Goal: Transaction & Acquisition: Purchase product/service

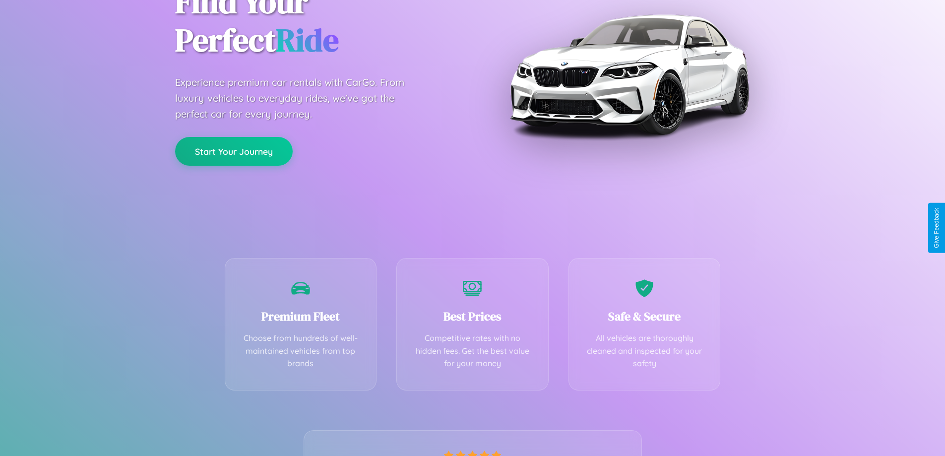
scroll to position [195, 0]
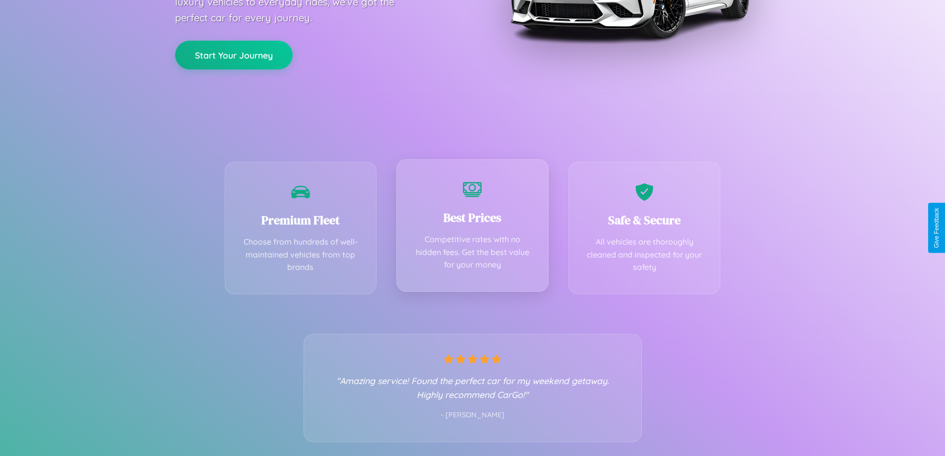
click at [472, 228] on div "Best Prices Competitive rates with no hidden fees. Get the best value for your …" at bounding box center [472, 225] width 152 height 132
click at [234, 54] on button "Start Your Journey" at bounding box center [234, 54] width 118 height 29
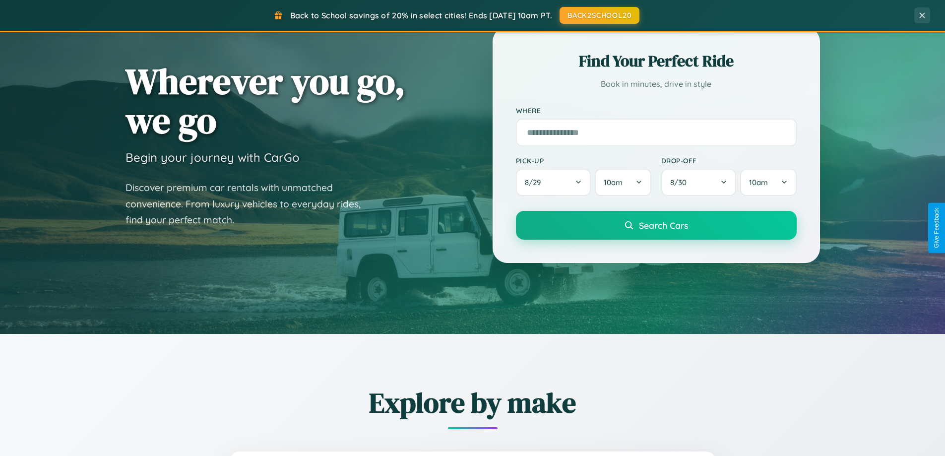
scroll to position [427, 0]
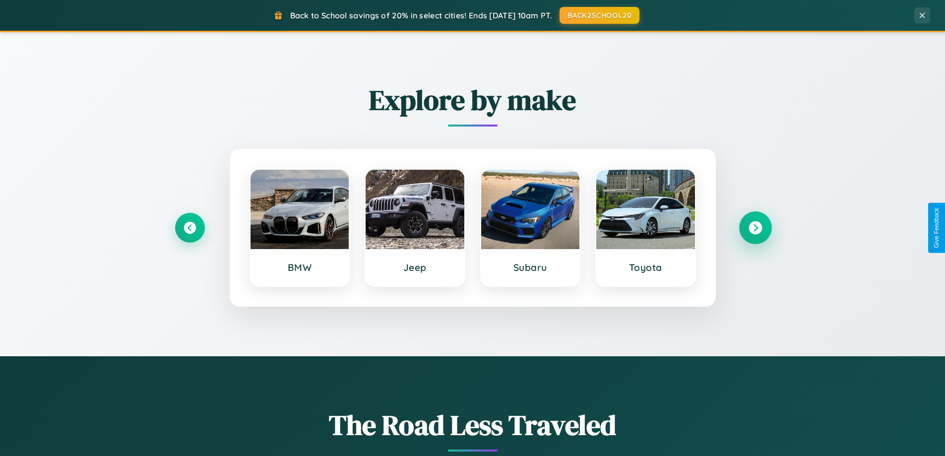
click at [755, 228] on icon at bounding box center [754, 227] width 13 height 13
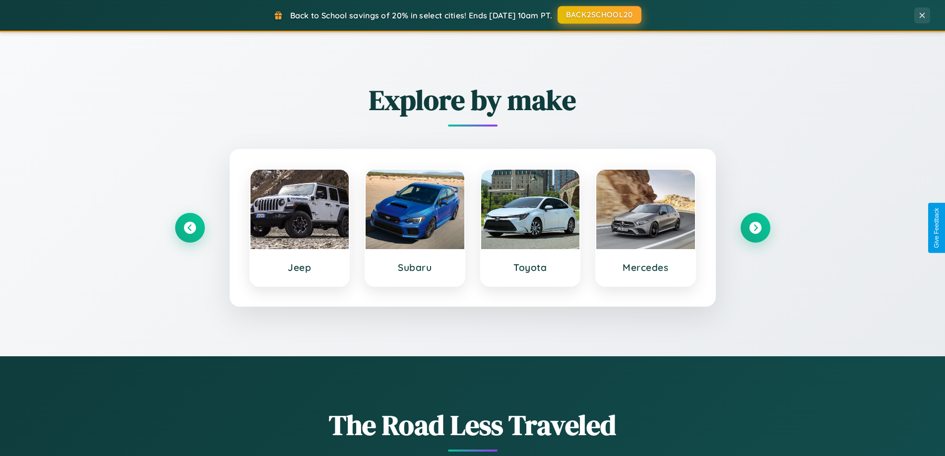
click at [599, 15] on button "BACK2SCHOOL20" at bounding box center [599, 15] width 84 height 18
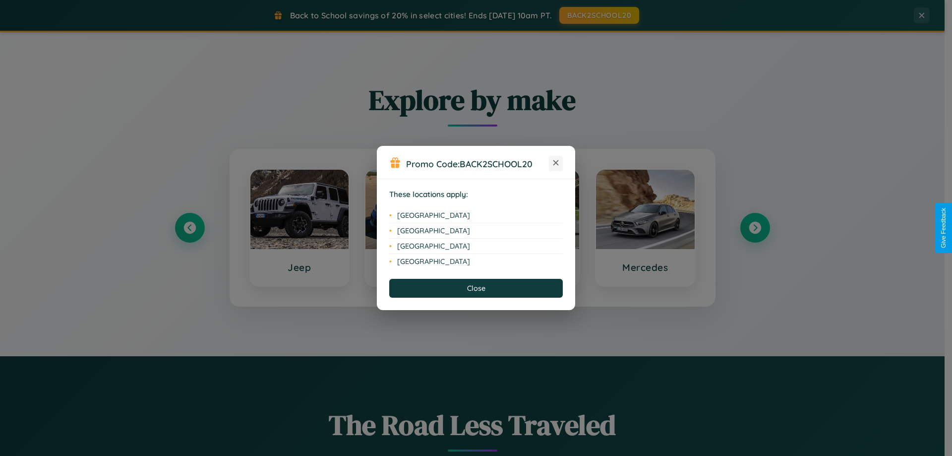
click at [556, 163] on icon at bounding box center [555, 162] width 5 height 5
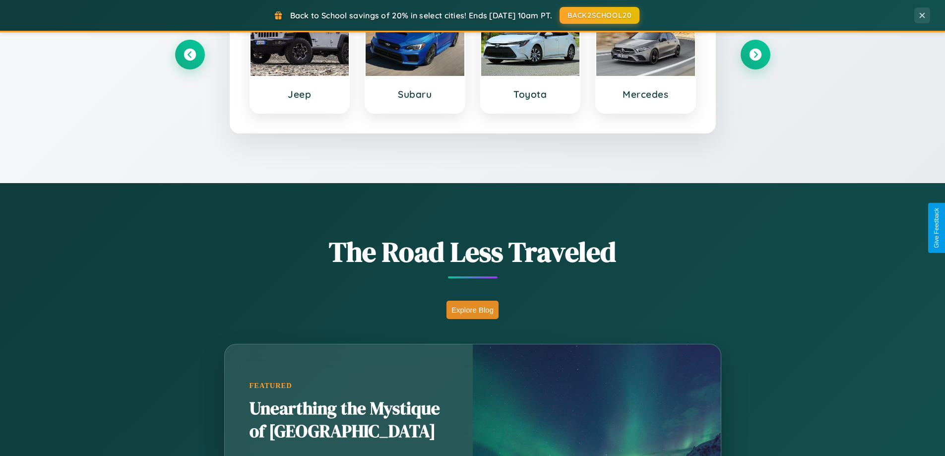
scroll to position [1908, 0]
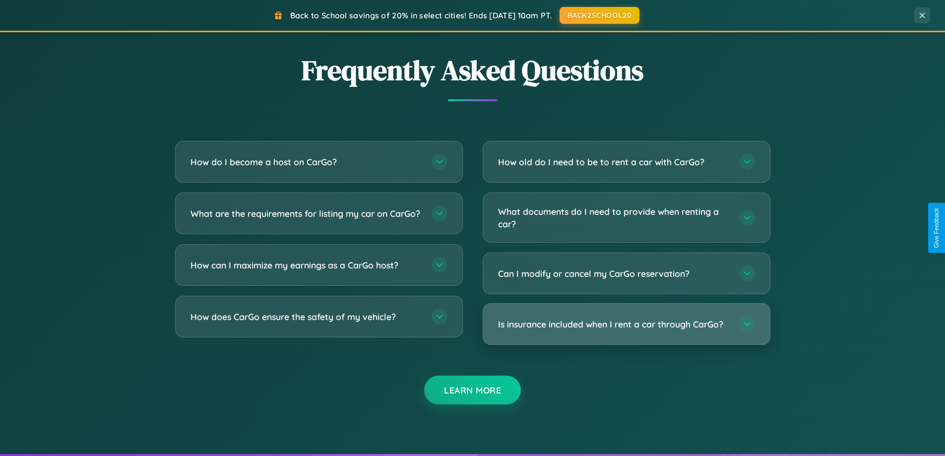
click at [626, 325] on h3 "Is insurance included when I rent a car through CarGo?" at bounding box center [613, 324] width 231 height 12
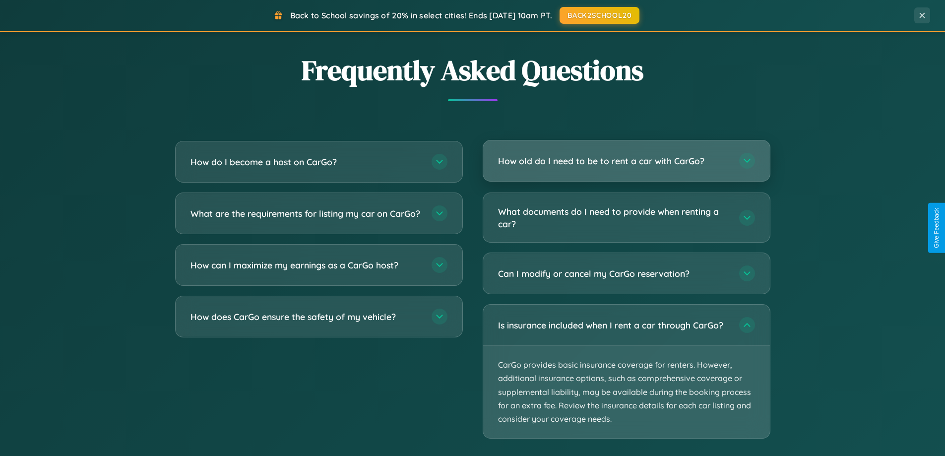
click at [626, 161] on h3 "How old do I need to be to rent a car with CarGo?" at bounding box center [613, 161] width 231 height 12
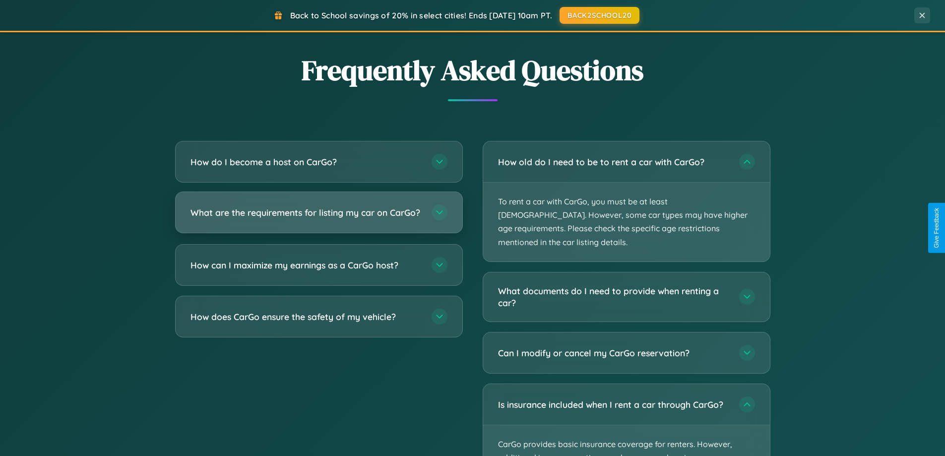
click at [318, 217] on h3 "What are the requirements for listing my car on CarGo?" at bounding box center [305, 212] width 231 height 12
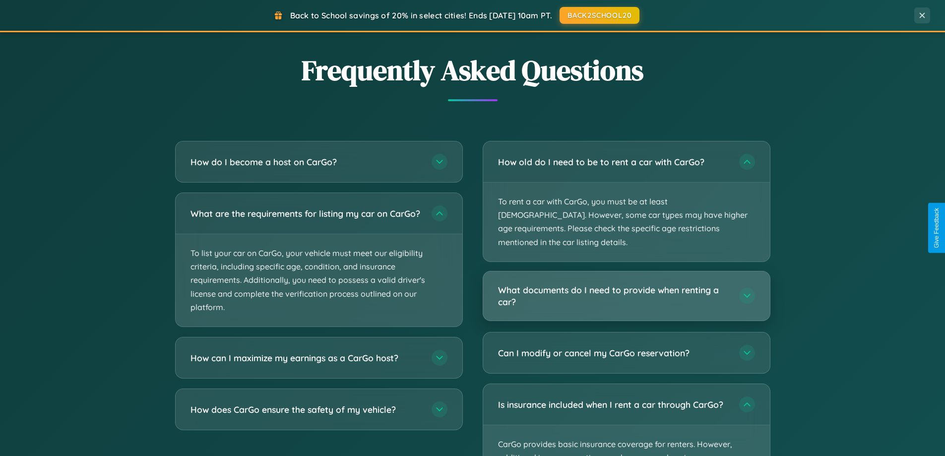
click at [626, 284] on h3 "What documents do I need to provide when renting a car?" at bounding box center [613, 296] width 231 height 24
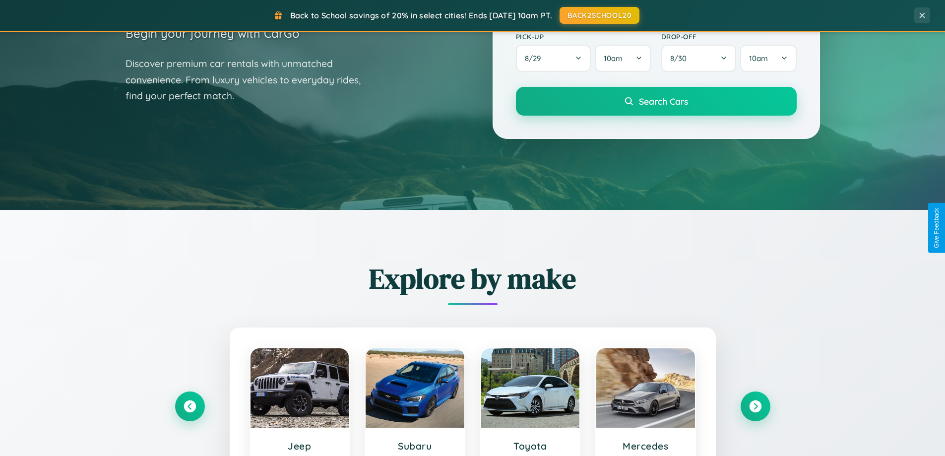
scroll to position [29, 0]
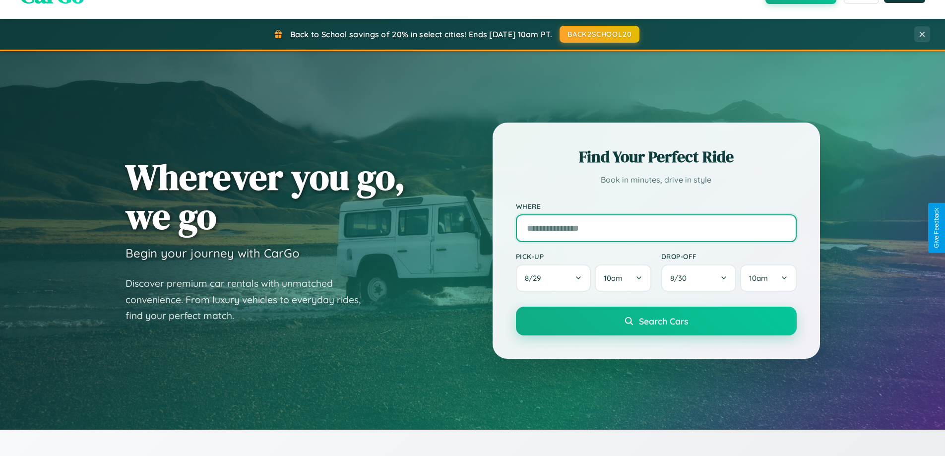
click at [656, 228] on input "text" at bounding box center [656, 228] width 281 height 28
type input "**********"
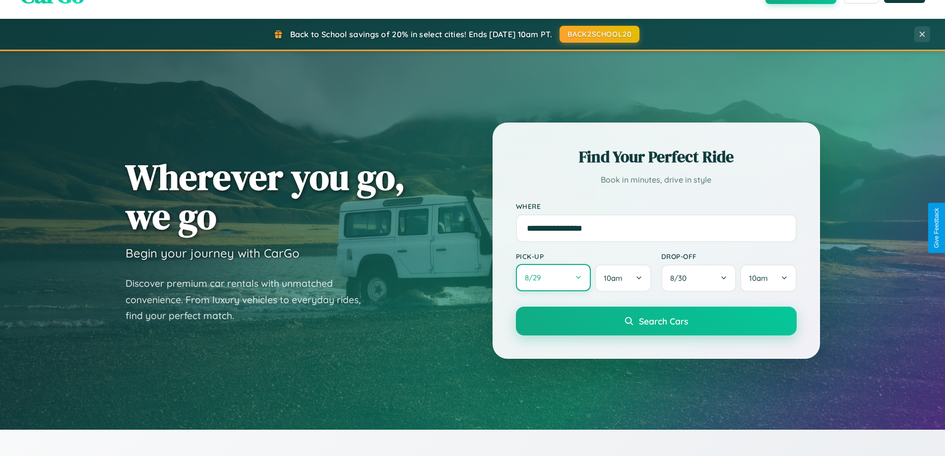
click at [553, 278] on button "8 / 29" at bounding box center [553, 277] width 75 height 27
select select "*"
select select "****"
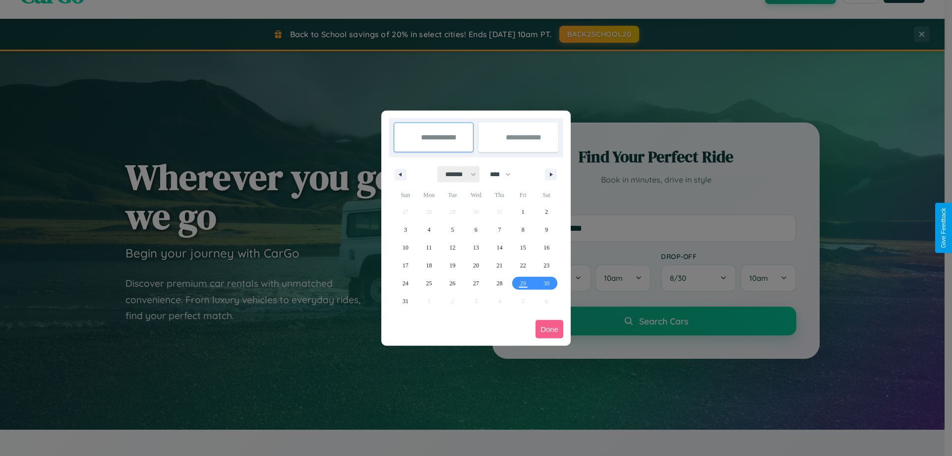
drag, startPoint x: 456, startPoint y: 174, endPoint x: 476, endPoint y: 199, distance: 31.8
click at [456, 174] on select "******* ******** ***** ***** *** **** **** ****** ********* ******* ******** **…" at bounding box center [459, 174] width 42 height 16
select select "*"
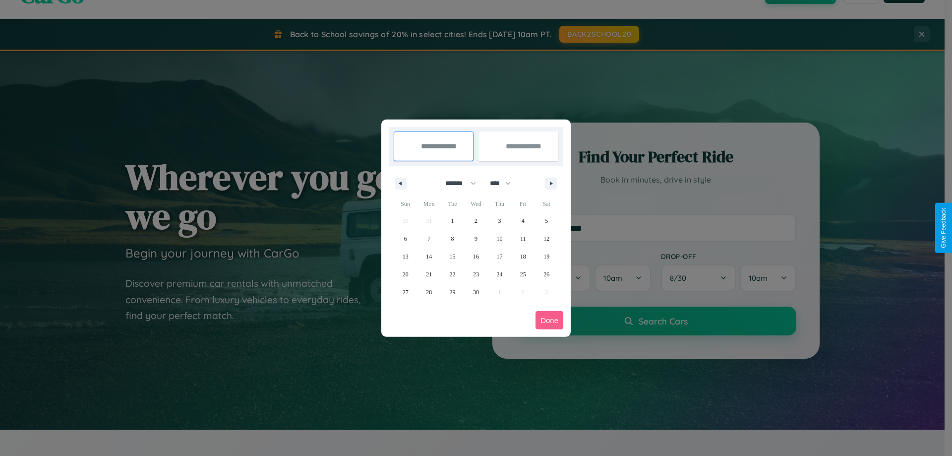
drag, startPoint x: 505, startPoint y: 183, endPoint x: 476, endPoint y: 199, distance: 32.8
click at [505, 183] on select "**** **** **** **** **** **** **** **** **** **** **** **** **** **** **** ****…" at bounding box center [500, 183] width 30 height 16
select select "****"
click at [499, 220] on span "2" at bounding box center [499, 221] width 3 height 18
type input "**********"
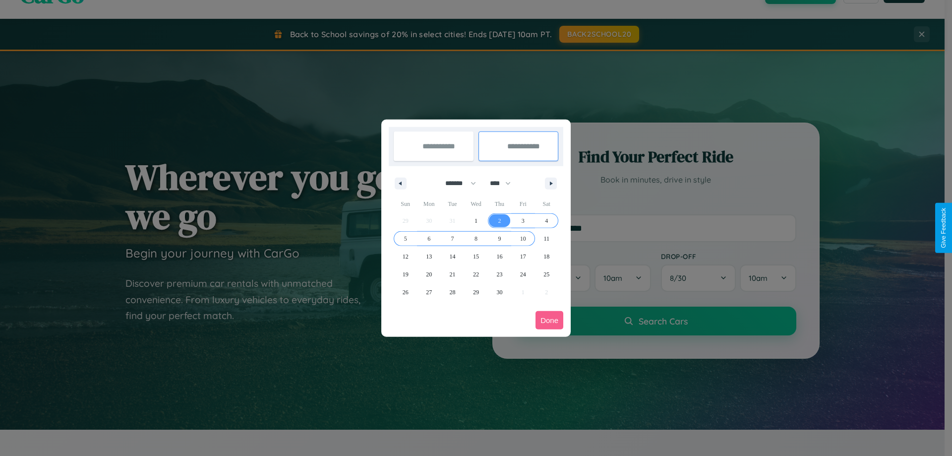
click at [523, 238] on span "10" at bounding box center [523, 239] width 6 height 18
type input "**********"
click at [549, 320] on button "Done" at bounding box center [550, 320] width 28 height 18
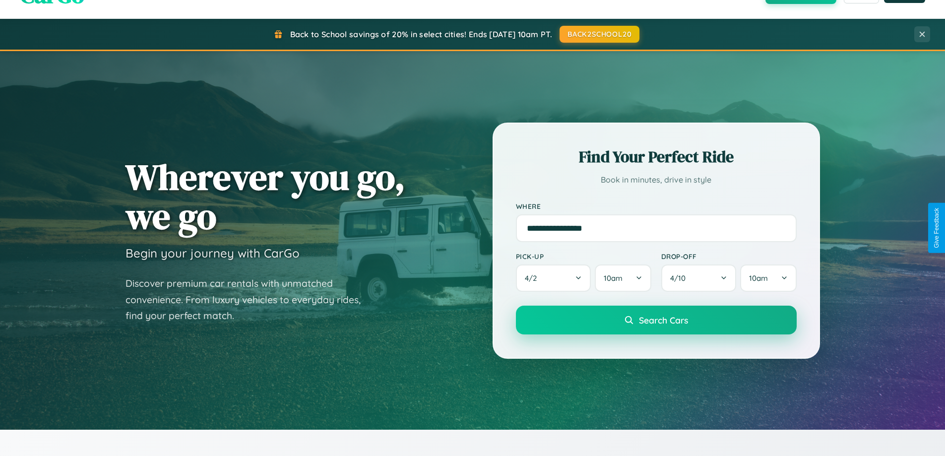
click at [656, 320] on span "Search Cars" at bounding box center [663, 319] width 49 height 11
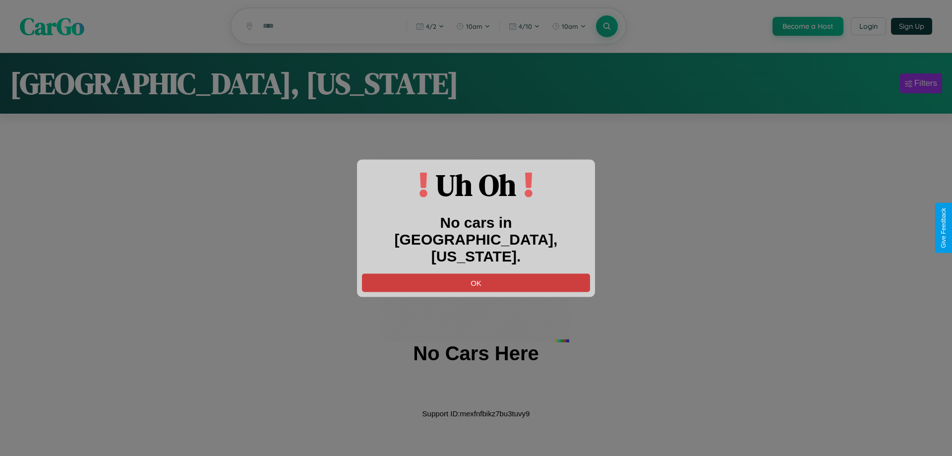
click at [476, 273] on button "OK" at bounding box center [476, 282] width 228 height 18
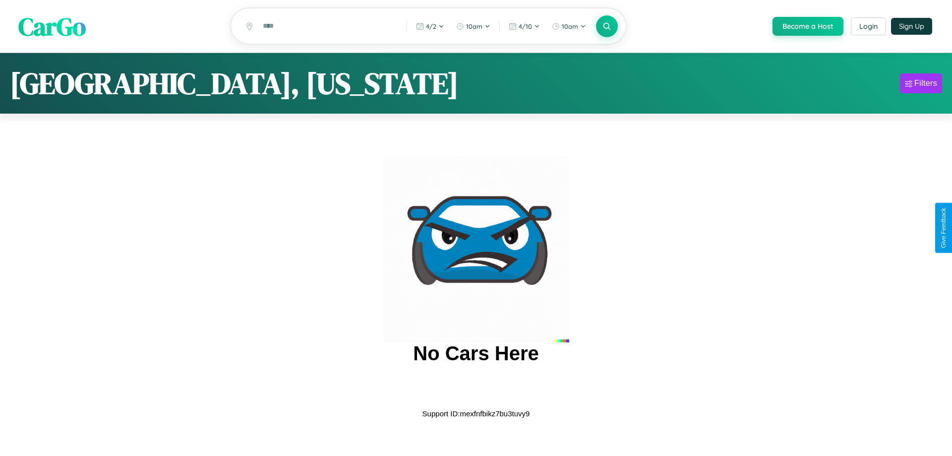
click at [52, 27] on span "CarGo" at bounding box center [51, 26] width 67 height 34
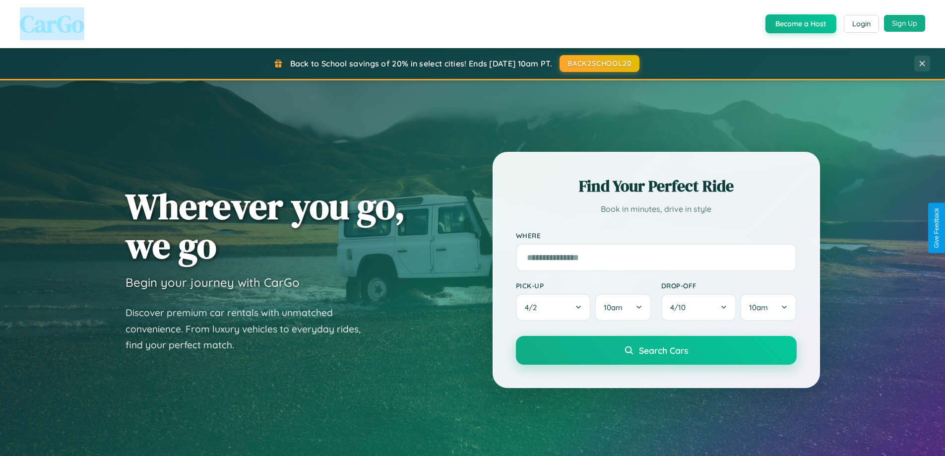
click at [904, 23] on button "Sign Up" at bounding box center [904, 23] width 41 height 17
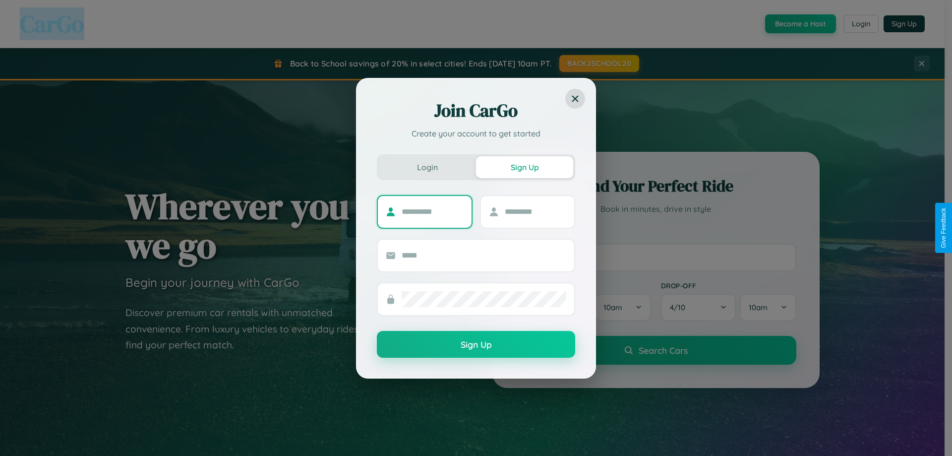
click at [432, 211] on input "text" at bounding box center [433, 212] width 62 height 16
type input "********"
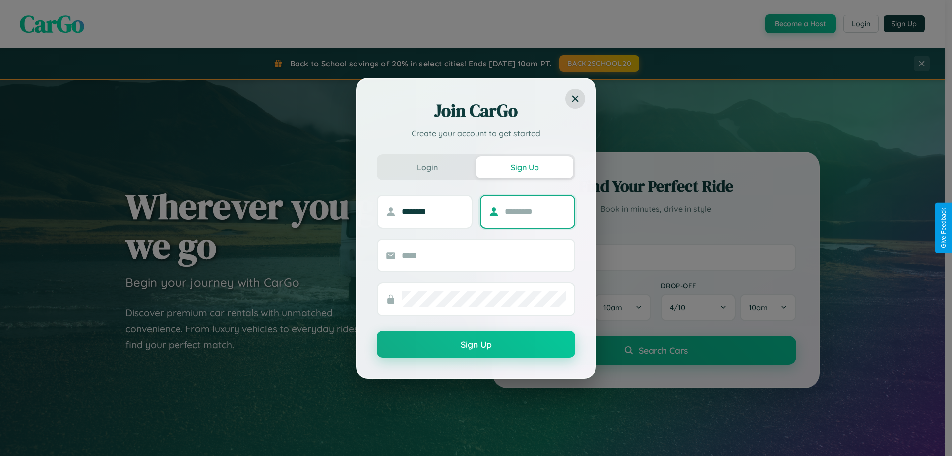
click at [535, 211] on input "text" at bounding box center [536, 212] width 62 height 16
type input "*******"
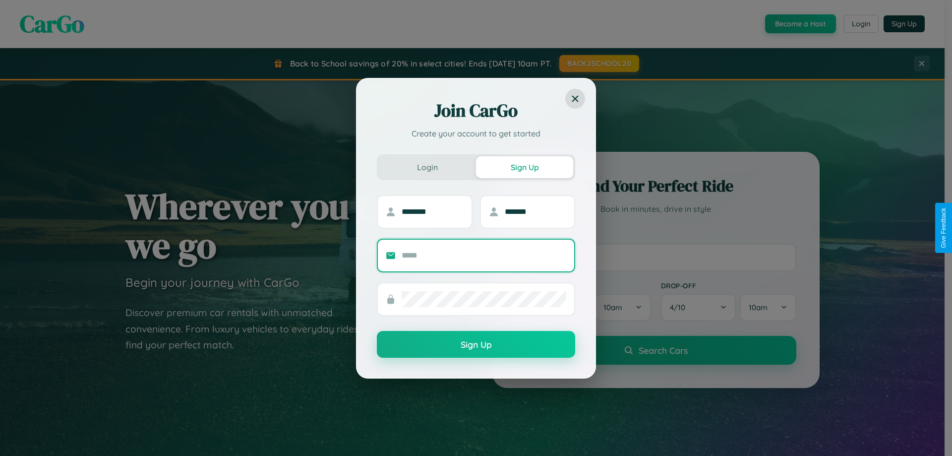
click at [484, 255] on input "text" at bounding box center [484, 255] width 165 height 16
type input "**********"
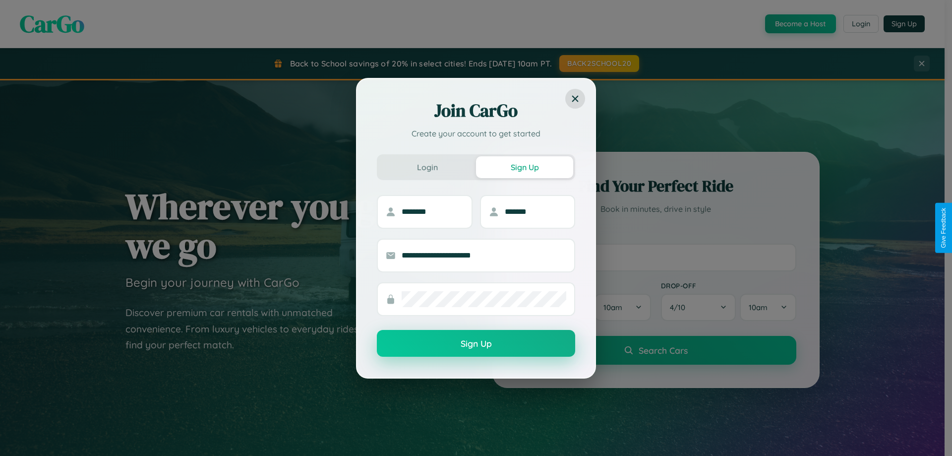
click at [476, 344] on button "Sign Up" at bounding box center [476, 343] width 198 height 27
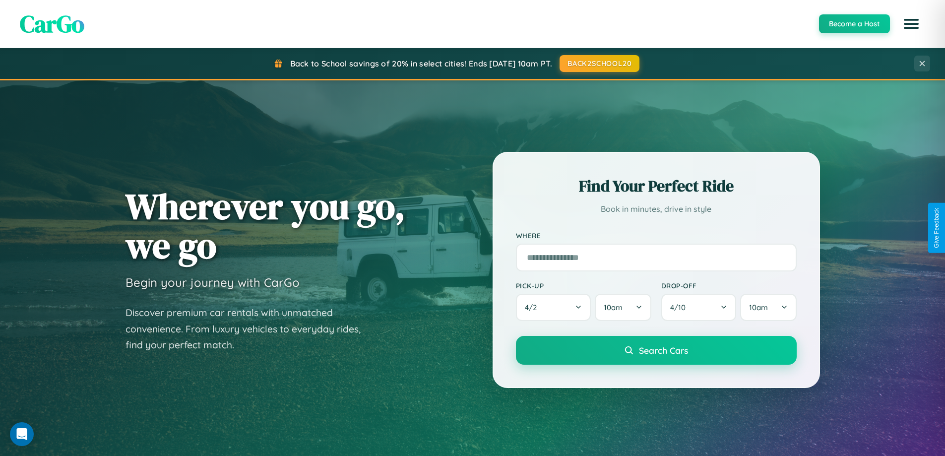
scroll to position [1593, 0]
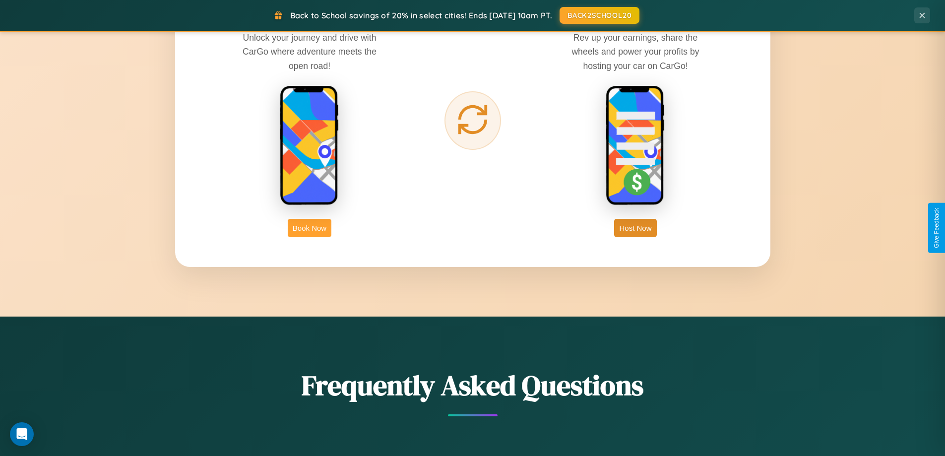
click at [309, 228] on button "Book Now" at bounding box center [310, 228] width 44 height 18
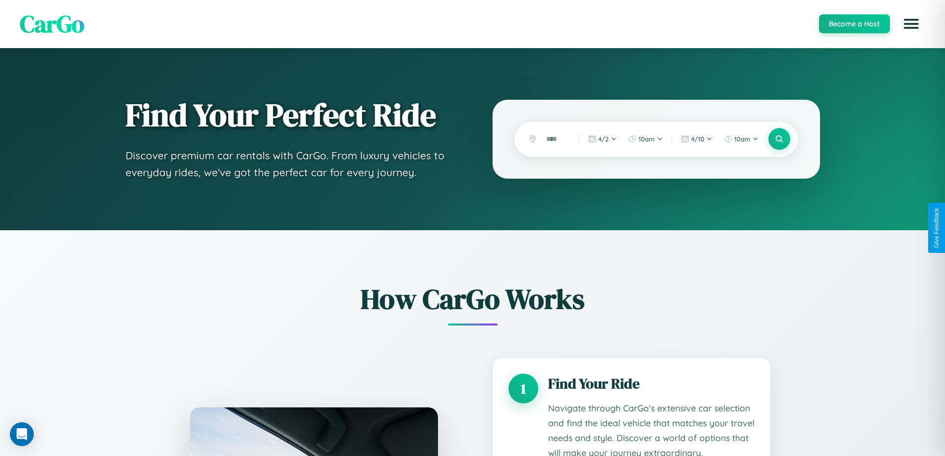
scroll to position [827, 0]
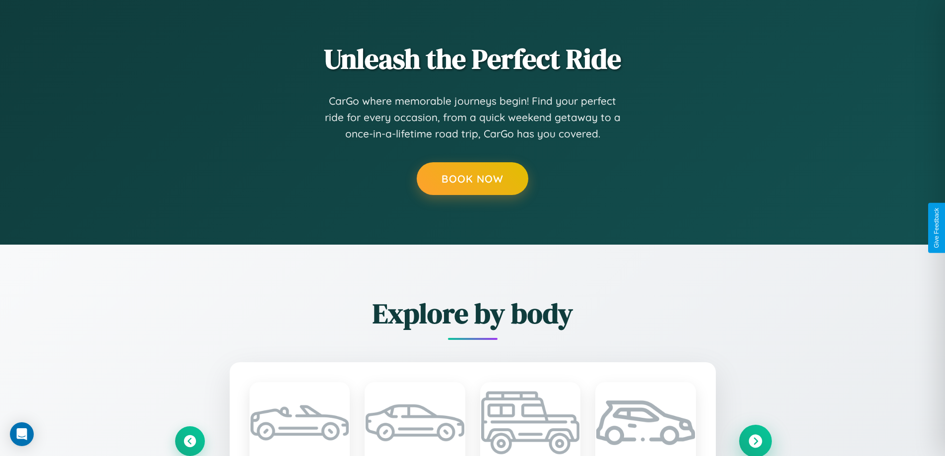
click at [755, 440] on icon at bounding box center [754, 440] width 13 height 13
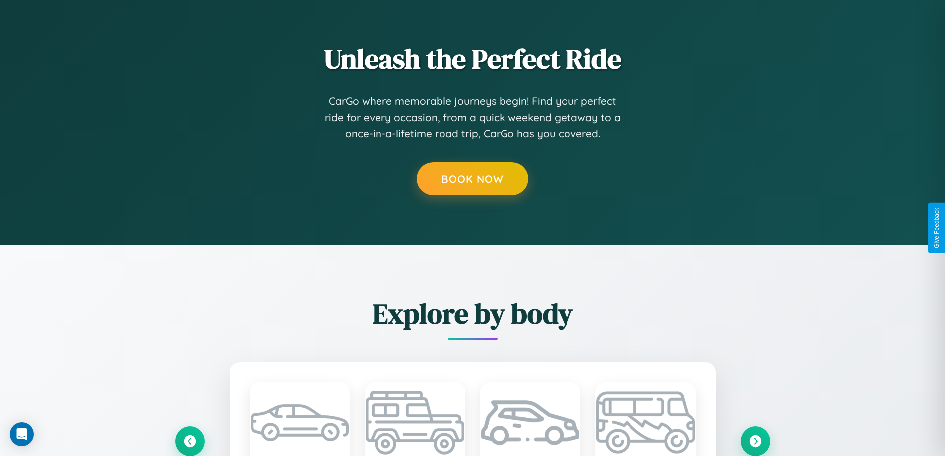
scroll to position [0, 0]
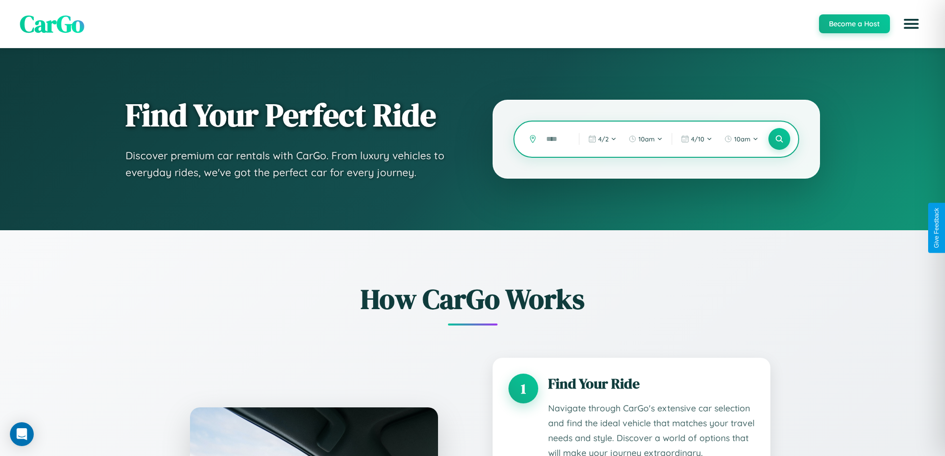
click at [555, 139] on input "text" at bounding box center [555, 138] width 28 height 17
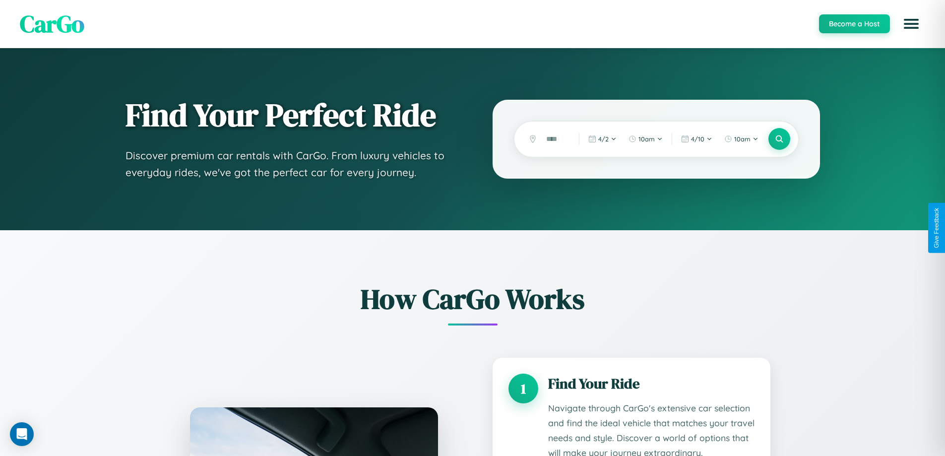
scroll to position [827, 0]
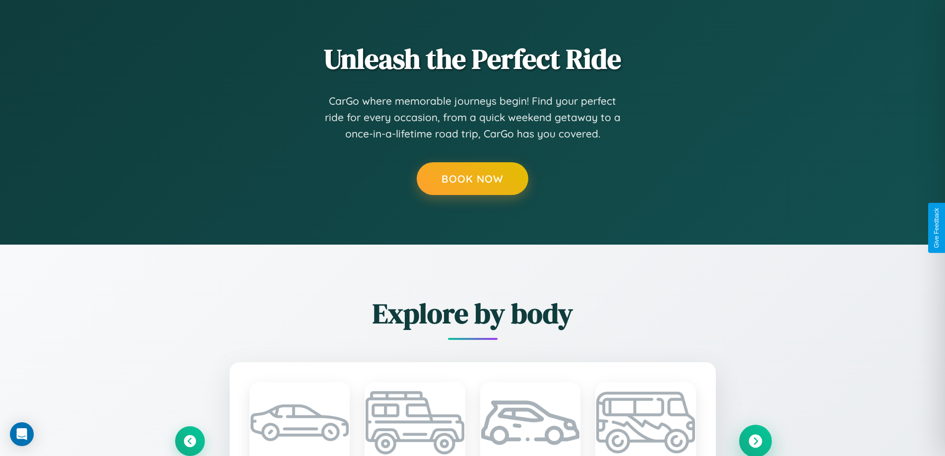
click at [755, 440] on icon at bounding box center [754, 440] width 13 height 13
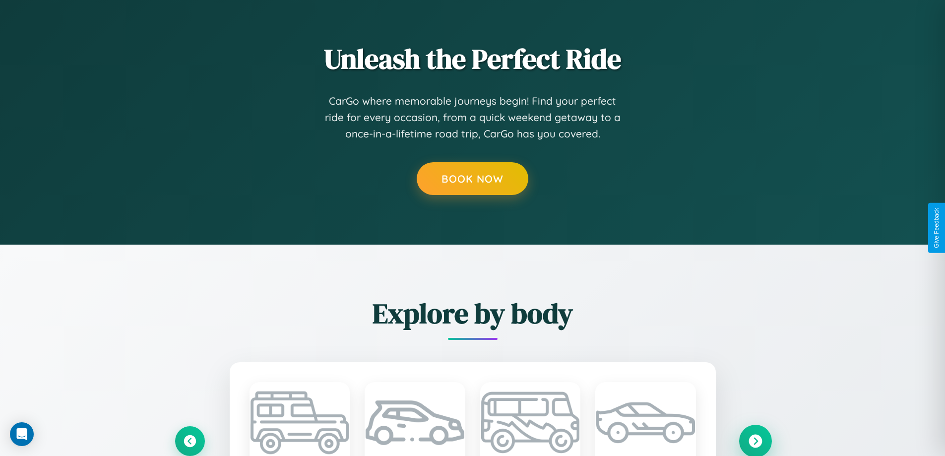
scroll to position [826, 0]
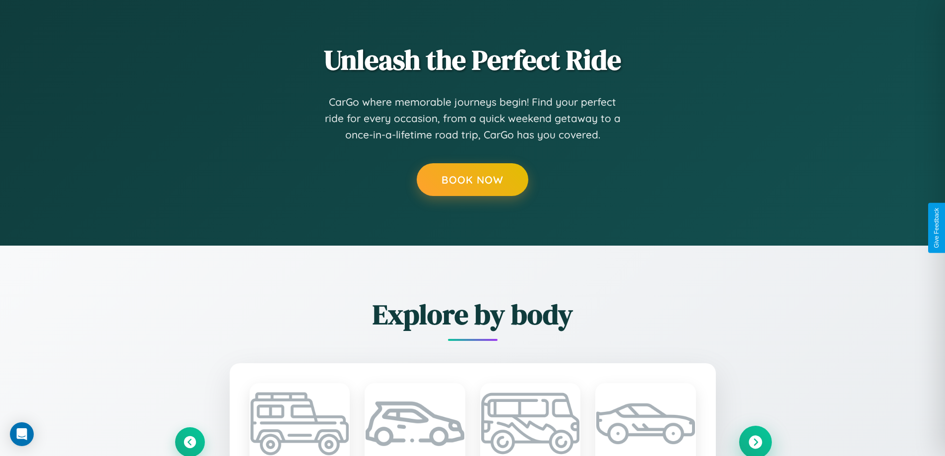
click at [755, 441] on icon at bounding box center [754, 441] width 13 height 13
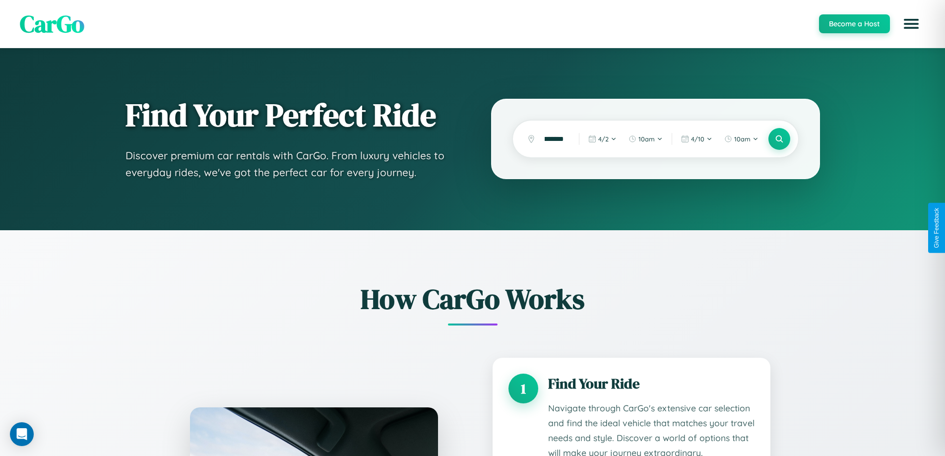
scroll to position [827, 0]
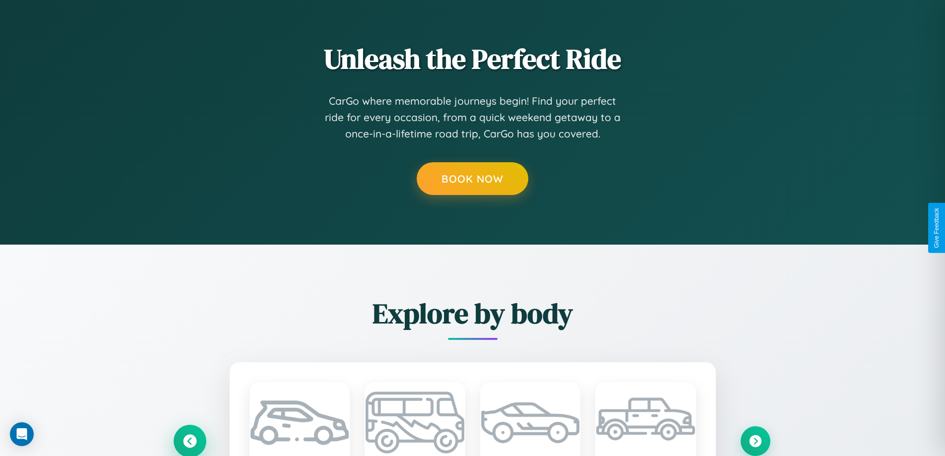
click at [189, 440] on icon at bounding box center [189, 440] width 13 height 13
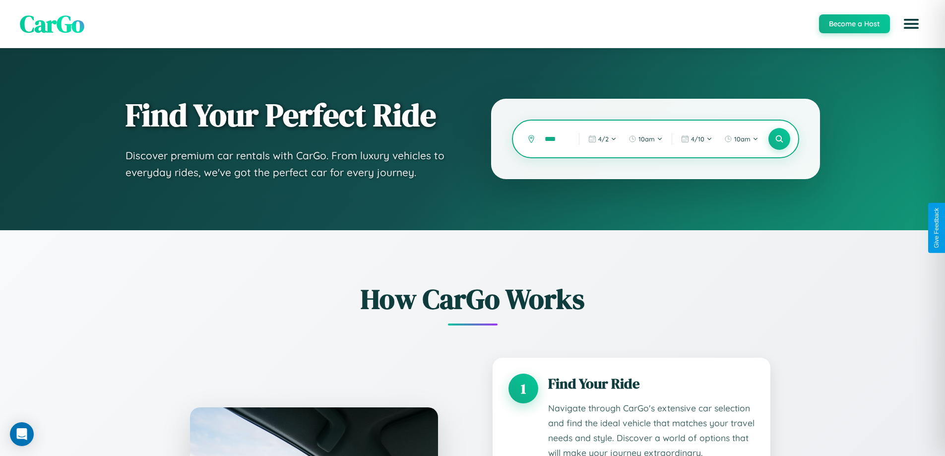
scroll to position [0, 0]
type input "*"
type input "******"
click at [779, 139] on icon at bounding box center [778, 138] width 9 height 9
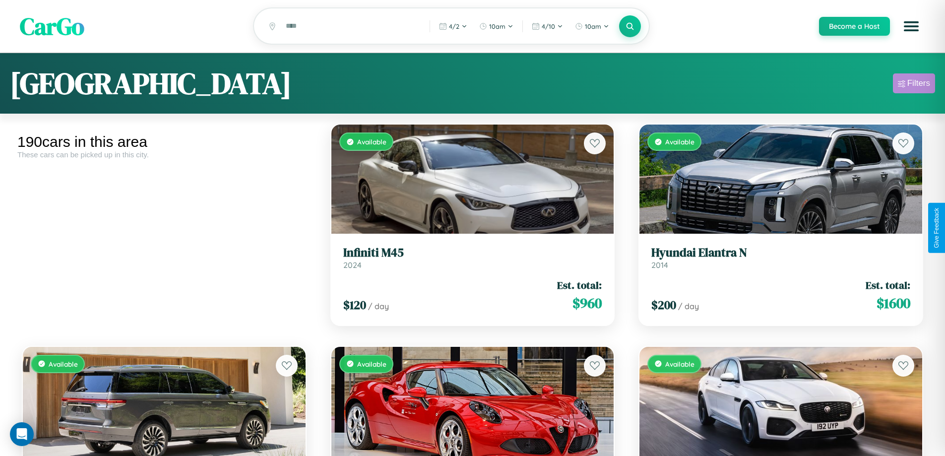
click at [913, 85] on div "Filters" at bounding box center [918, 83] width 23 height 10
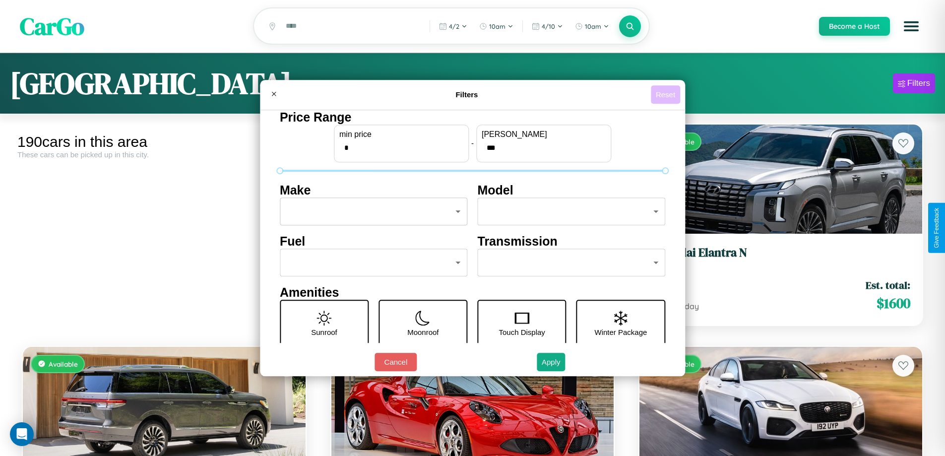
click at [667, 94] on button "Reset" at bounding box center [665, 94] width 29 height 18
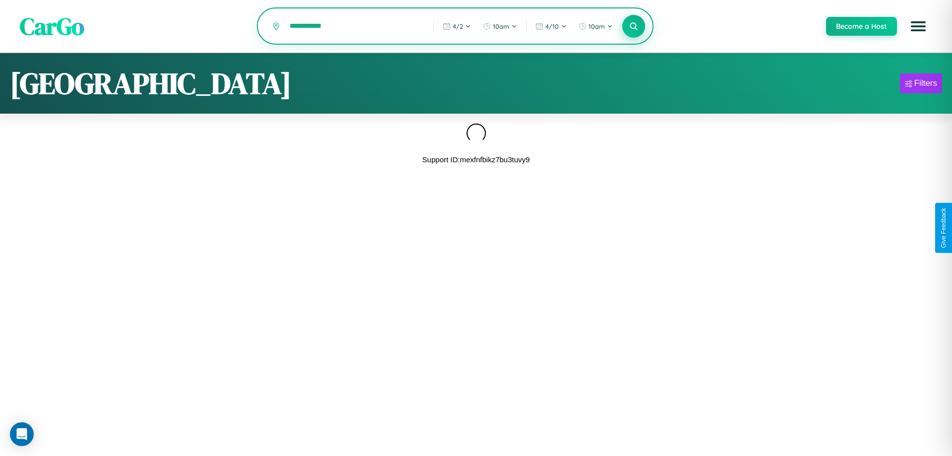
type input "**********"
click at [633, 27] on icon at bounding box center [633, 25] width 9 height 9
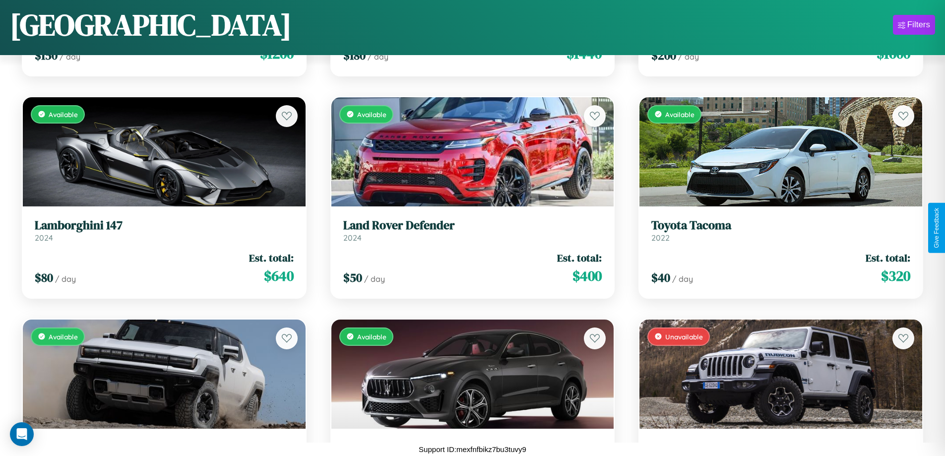
scroll to position [11465, 0]
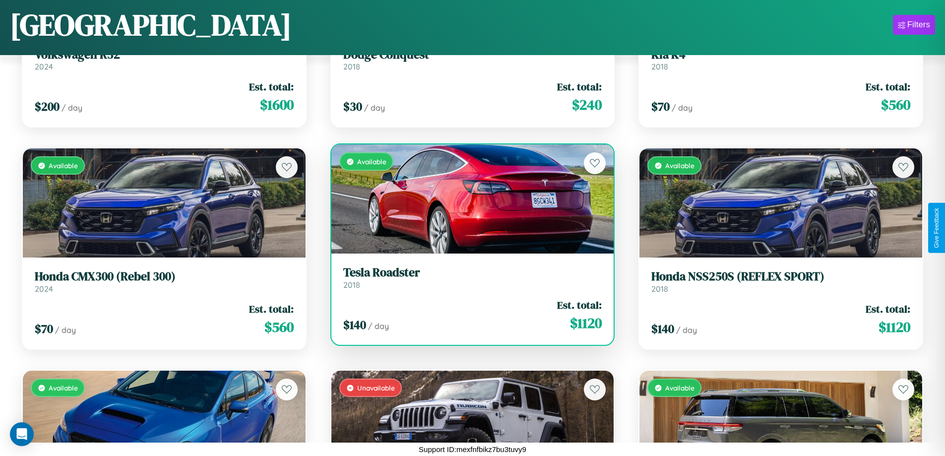
click at [468, 317] on div "$ 140 / day Est. total: $ 1120" at bounding box center [472, 315] width 259 height 35
click at [468, 315] on div "$ 140 / day Est. total: $ 1120" at bounding box center [472, 315] width 259 height 35
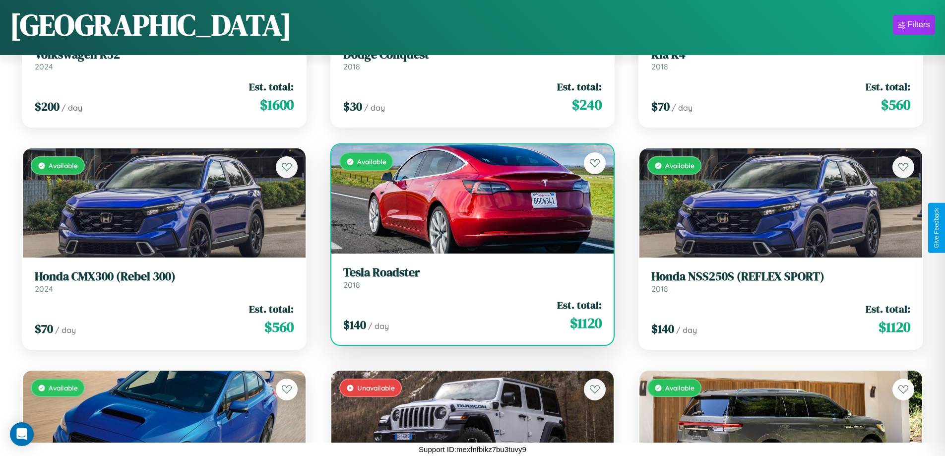
click at [468, 315] on div "$ 140 / day Est. total: $ 1120" at bounding box center [472, 315] width 259 height 35
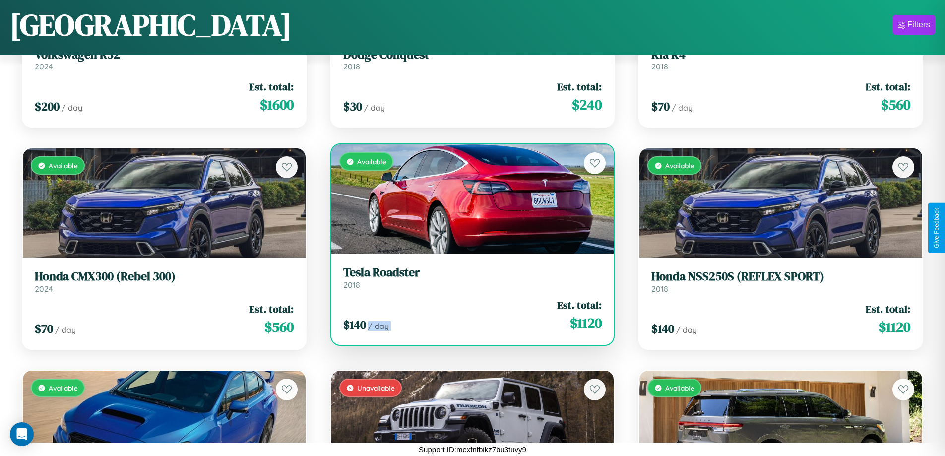
click at [468, 315] on div "$ 140 / day Est. total: $ 1120" at bounding box center [472, 315] width 259 height 35
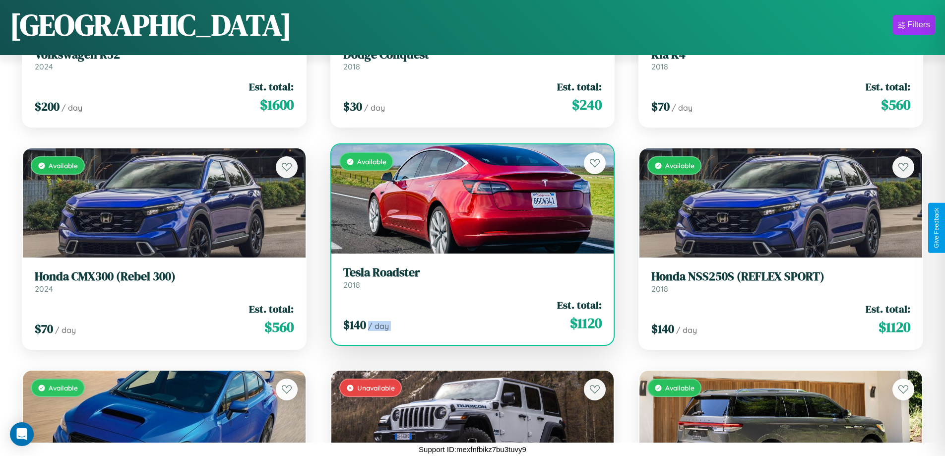
click at [468, 315] on div "$ 140 / day Est. total: $ 1120" at bounding box center [472, 315] width 259 height 35
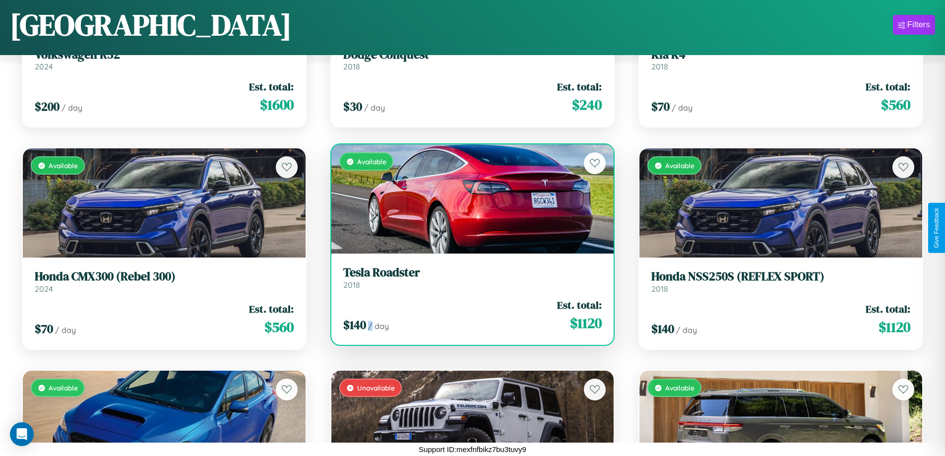
click at [468, 315] on div "$ 140 / day Est. total: $ 1120" at bounding box center [472, 315] width 259 height 35
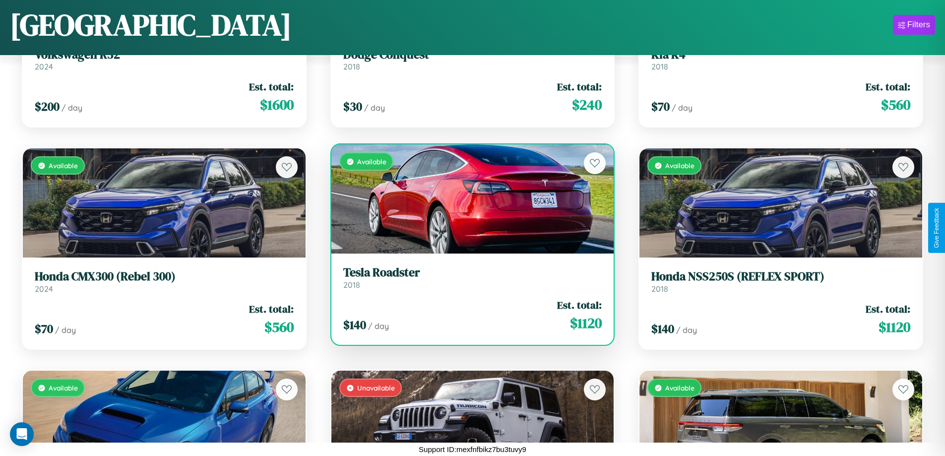
click at [468, 277] on h3 "Tesla Roadster" at bounding box center [472, 272] width 259 height 14
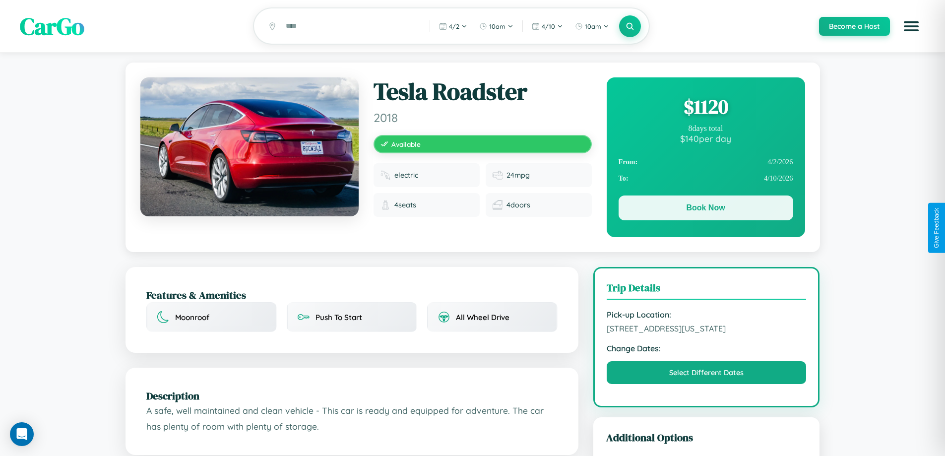
click at [705, 209] on button "Book Now" at bounding box center [705, 207] width 175 height 25
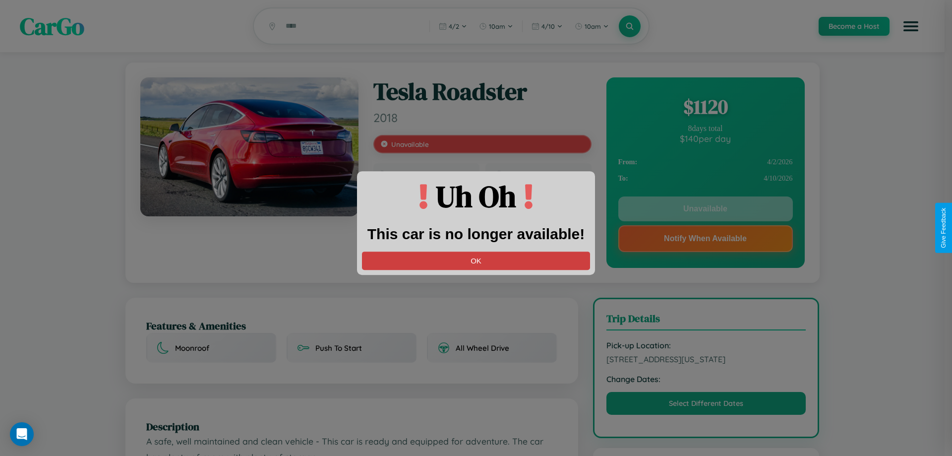
click at [476, 260] on button "OK" at bounding box center [476, 260] width 228 height 18
